Goal: Navigation & Orientation: Find specific page/section

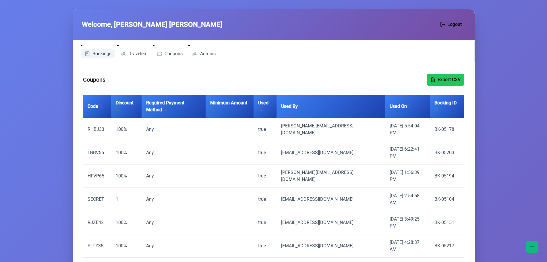
click at [100, 50] on link "Bookings" at bounding box center [98, 53] width 34 height 9
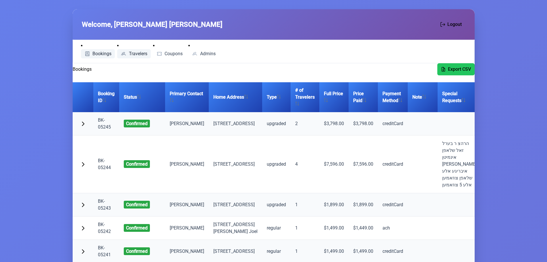
click at [135, 53] on span "Travelers" at bounding box center [138, 53] width 18 height 5
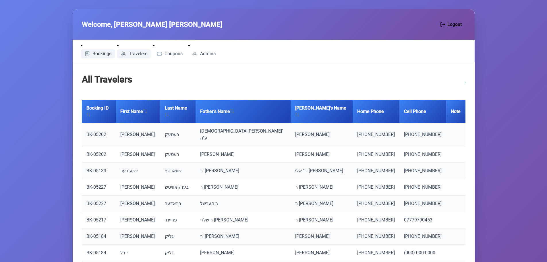
click at [98, 53] on span "Bookings" at bounding box center [101, 53] width 19 height 5
